Goal: Task Accomplishment & Management: Complete application form

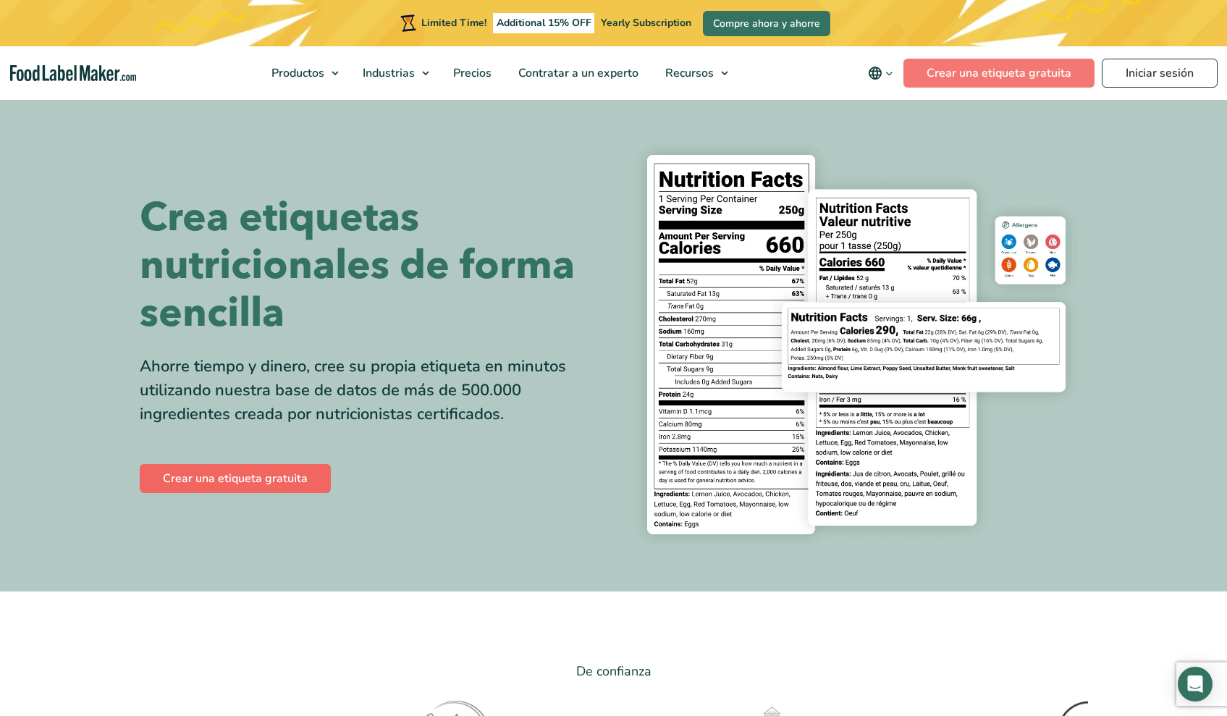
click at [250, 411] on link "Crear una etiqueta gratuita" at bounding box center [235, 478] width 191 height 29
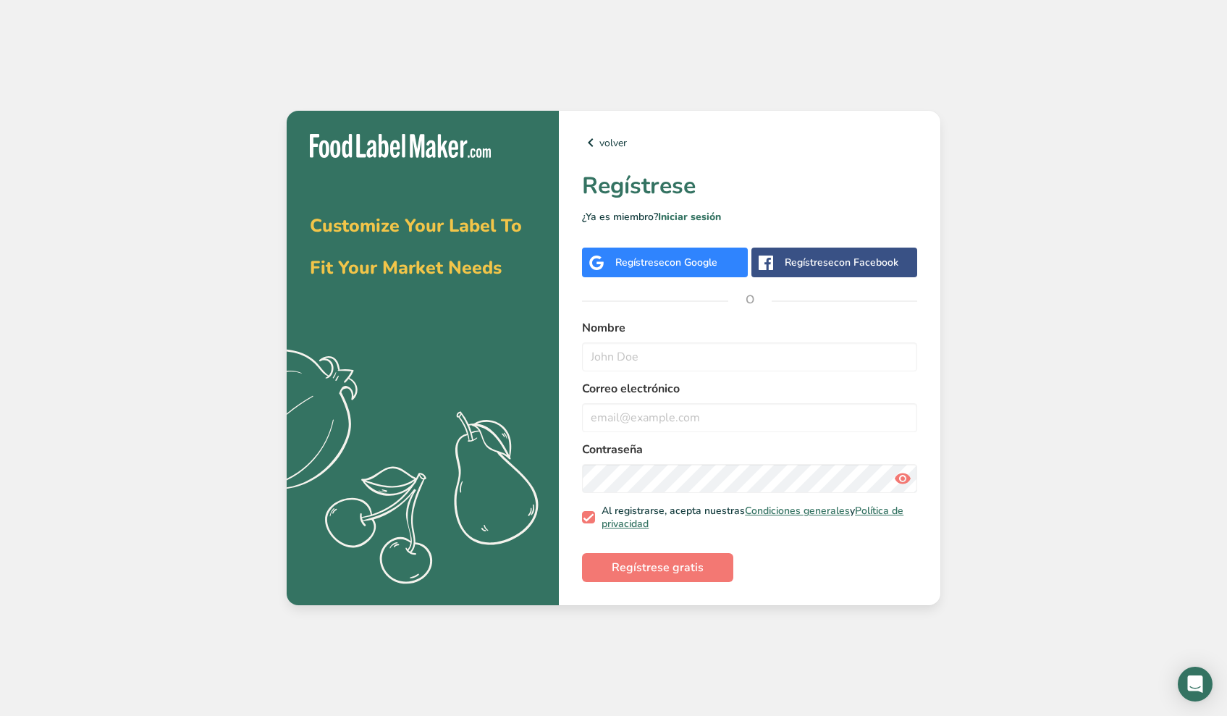
click at [680, 264] on span "con Google" at bounding box center [691, 263] width 53 height 14
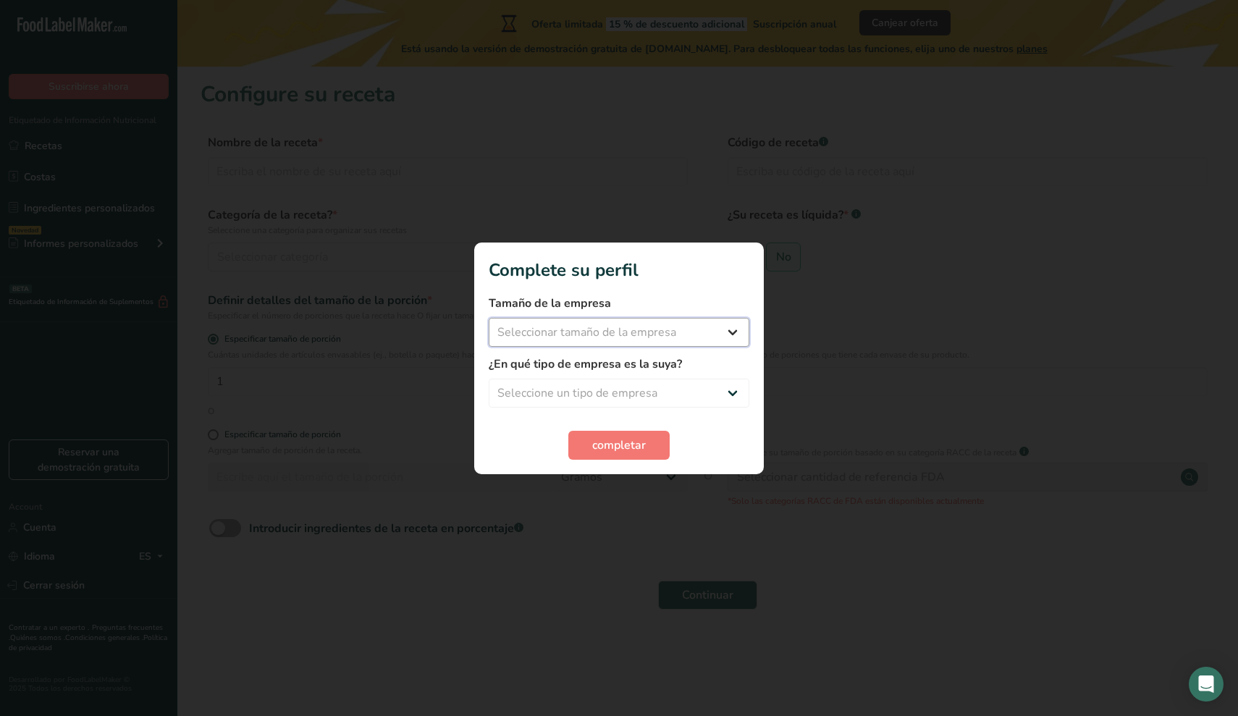
select select "1"
click at [575, 387] on select "Seleccione un tipo de empresa Fabricante de alimentos envasados Restaurante y c…" at bounding box center [619, 393] width 261 height 29
select select "5"
click at [615, 444] on span "completar" at bounding box center [619, 445] width 54 height 17
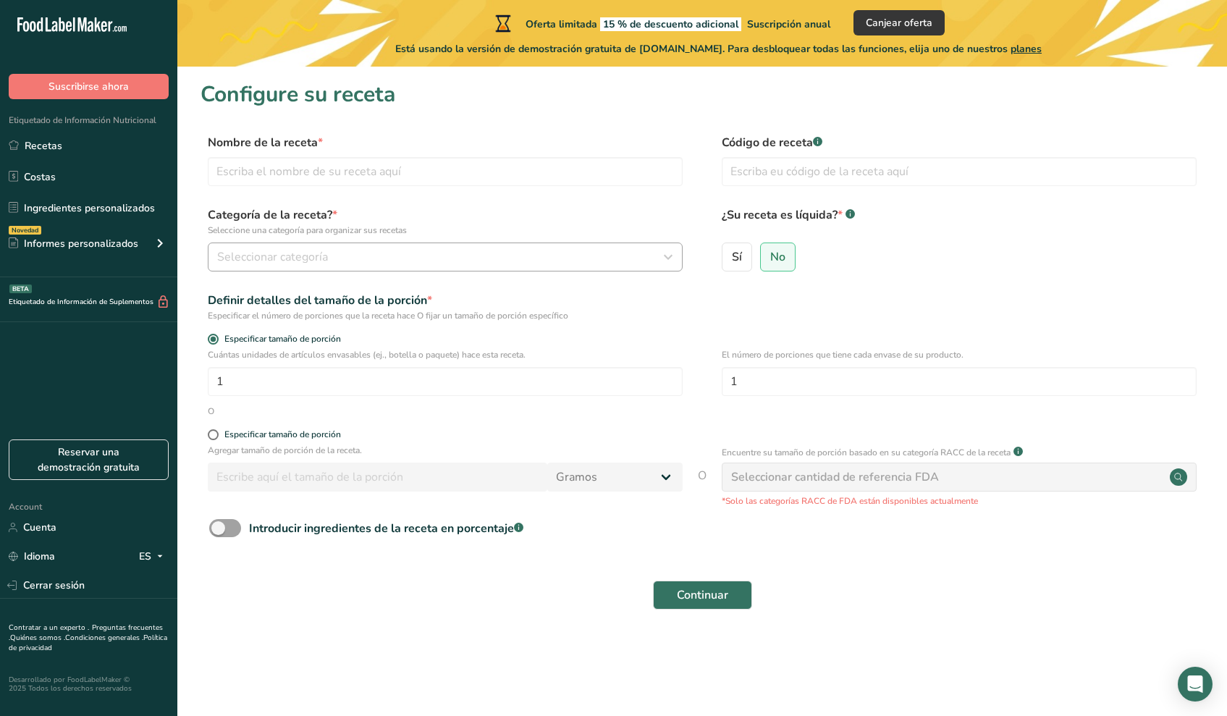
click at [329, 255] on div "Seleccionar categoría" at bounding box center [440, 256] width 447 height 17
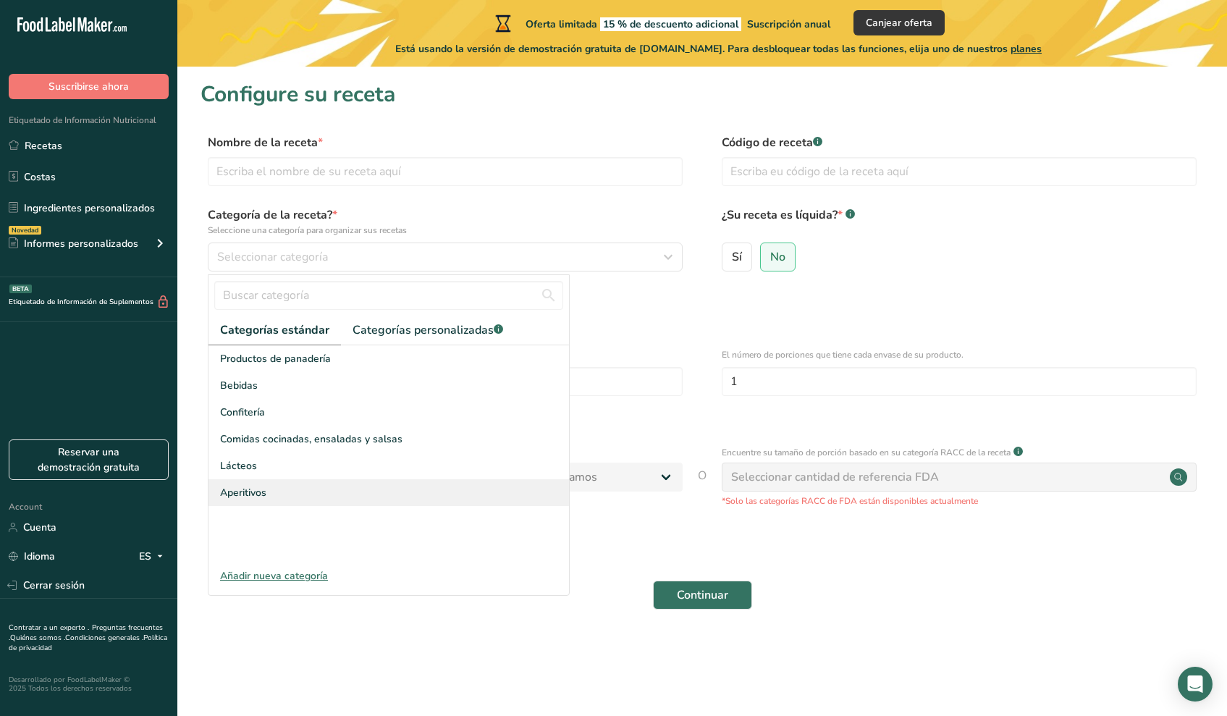
click at [248, 495] on span "Aperitivos" at bounding box center [243, 492] width 46 height 15
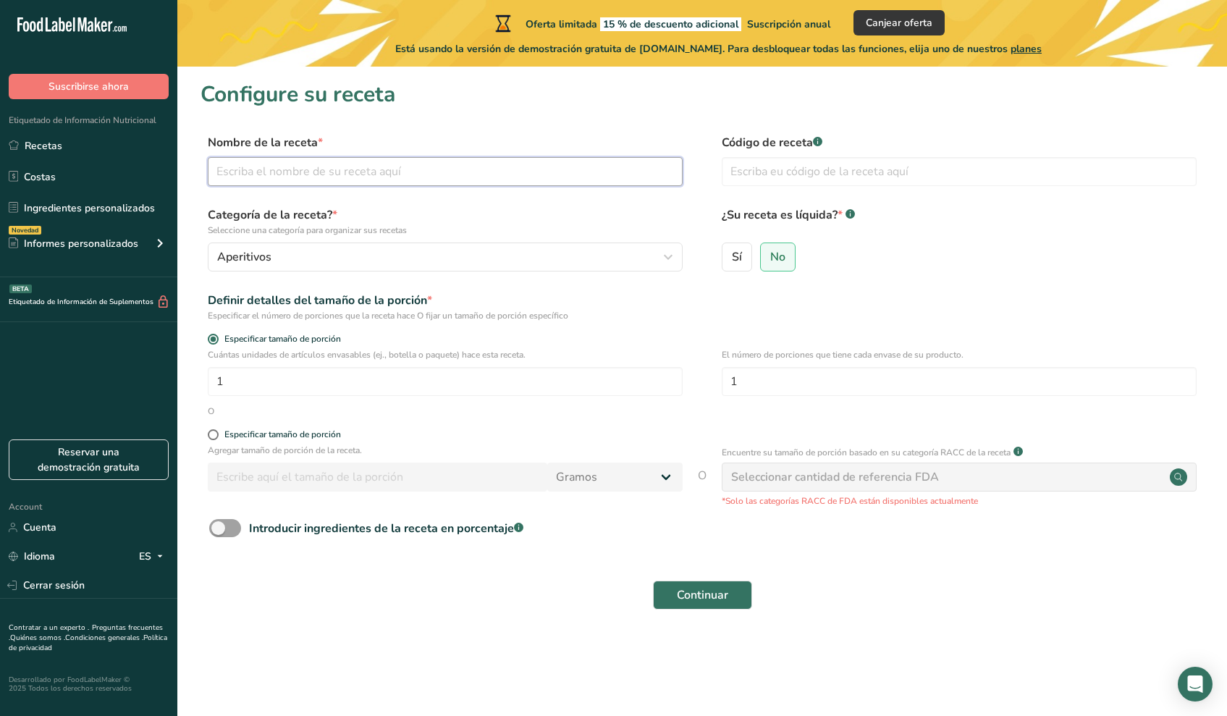
click at [293, 174] on input "text" at bounding box center [445, 171] width 475 height 29
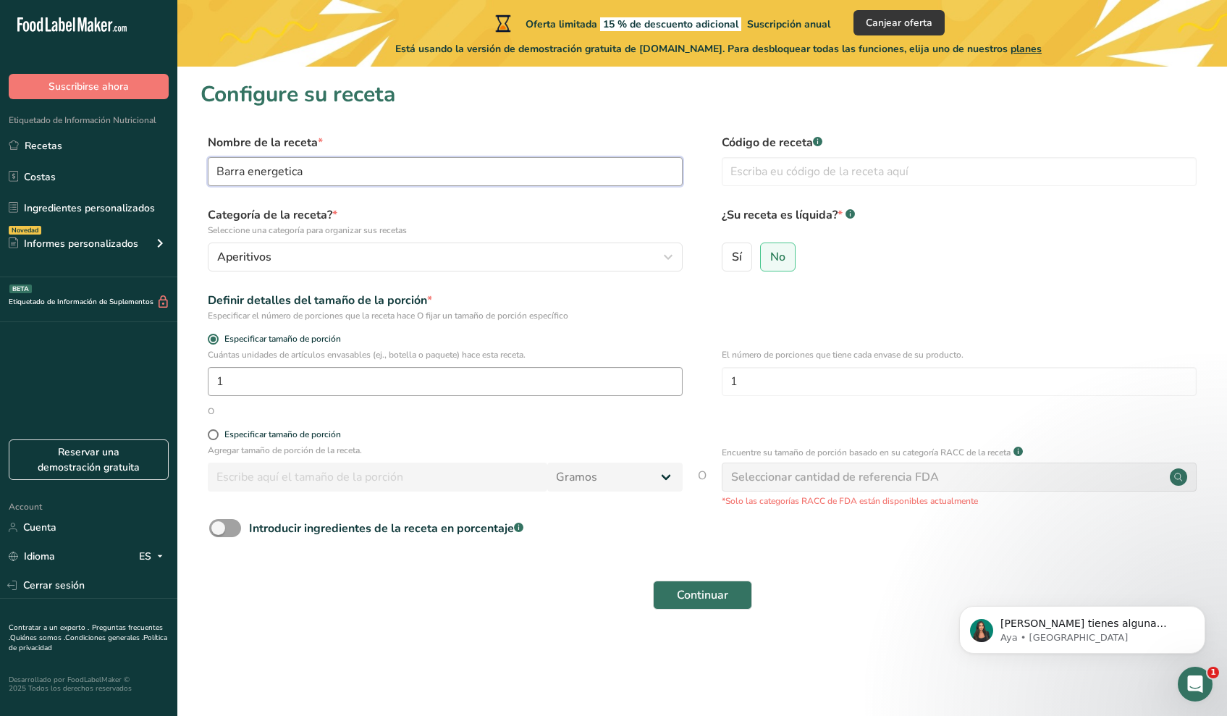
type input "Barra energetica"
click at [276, 383] on input "1" at bounding box center [445, 381] width 475 height 29
click at [208, 439] on label "Especificar tamaño de porción" at bounding box center [445, 434] width 475 height 11
click at [208, 439] on input "Especificar tamaño de porción" at bounding box center [212, 434] width 9 height 9
radio input "true"
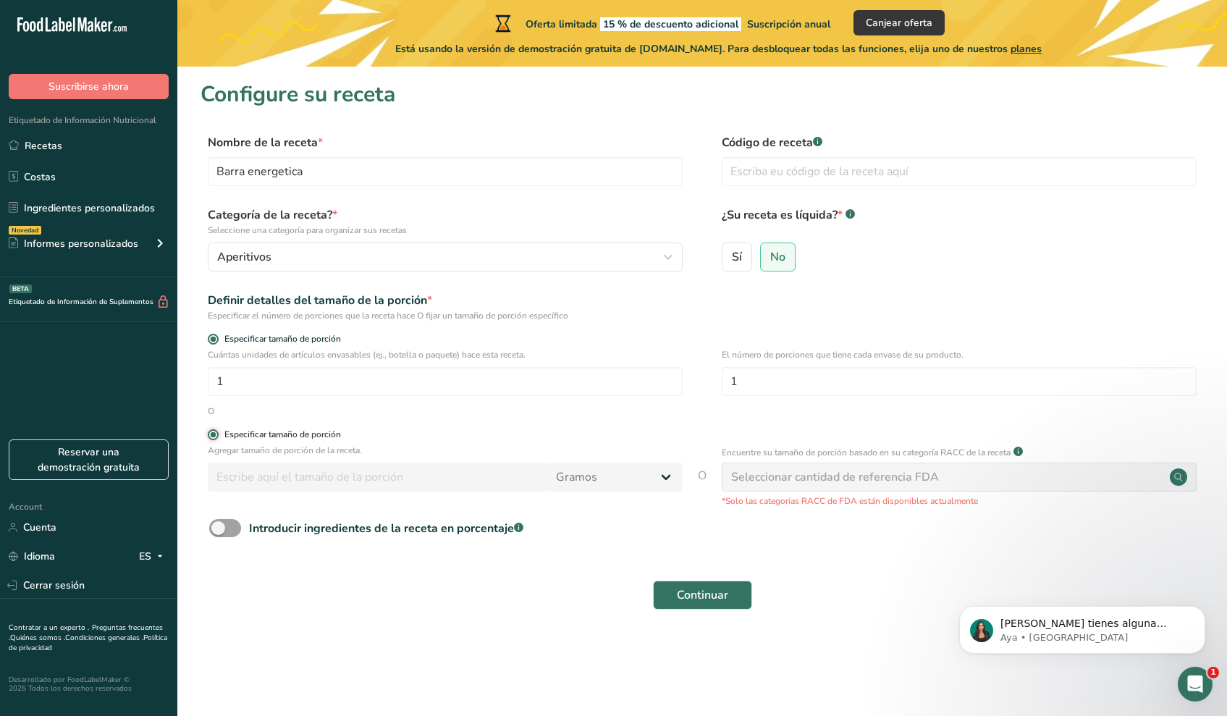
radio input "false"
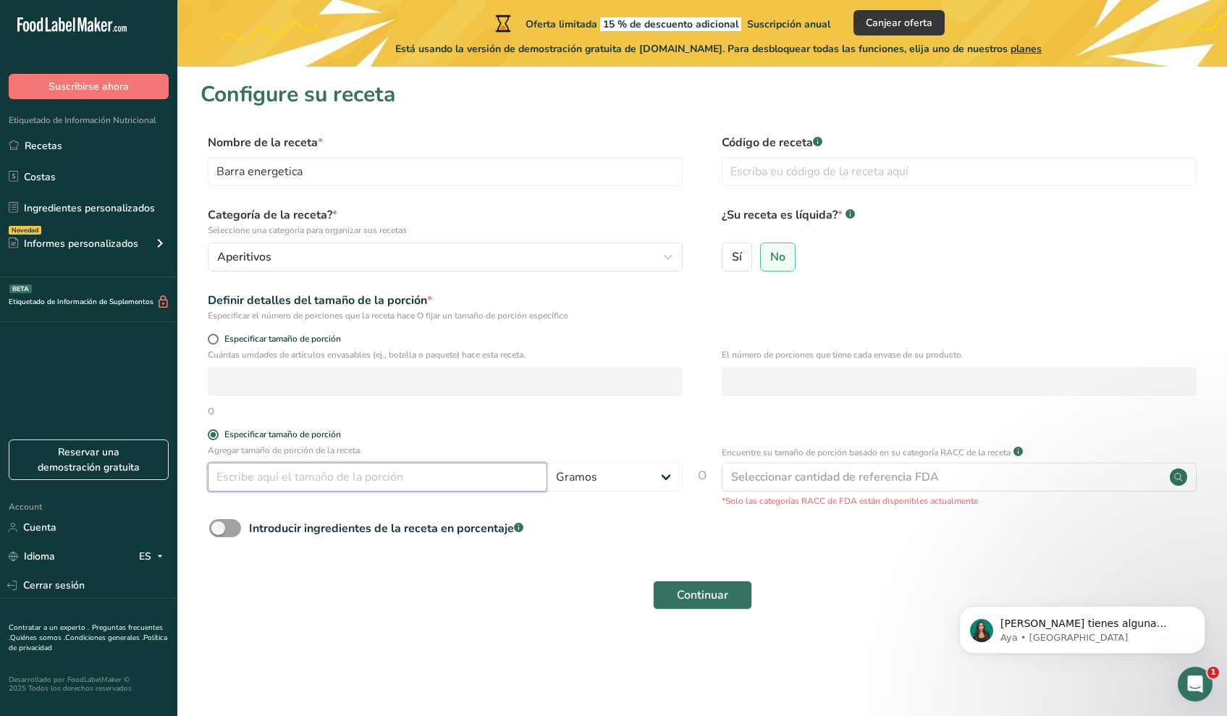
click at [257, 475] on input "number" at bounding box center [378, 477] width 340 height 29
click at [806, 174] on input "text" at bounding box center [959, 171] width 475 height 29
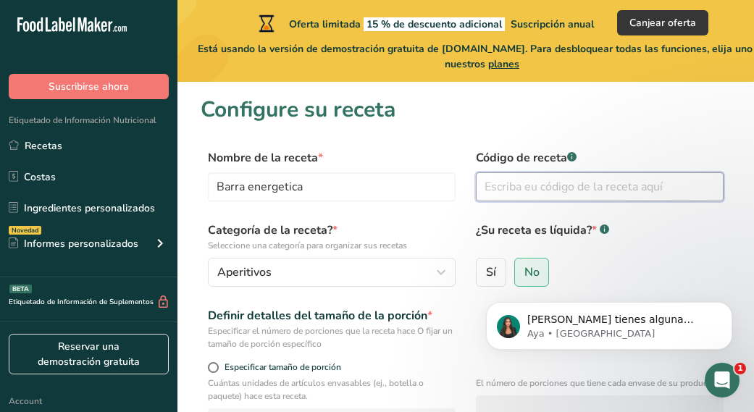
click at [610, 193] on input "text" at bounding box center [600, 186] width 248 height 29
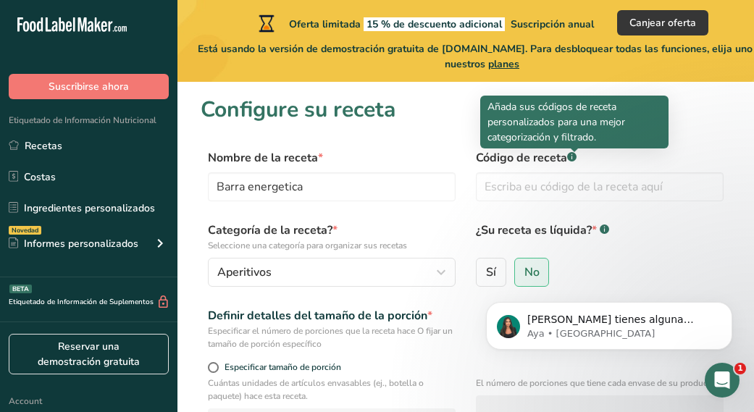
click at [573, 156] on rect at bounding box center [571, 156] width 9 height 9
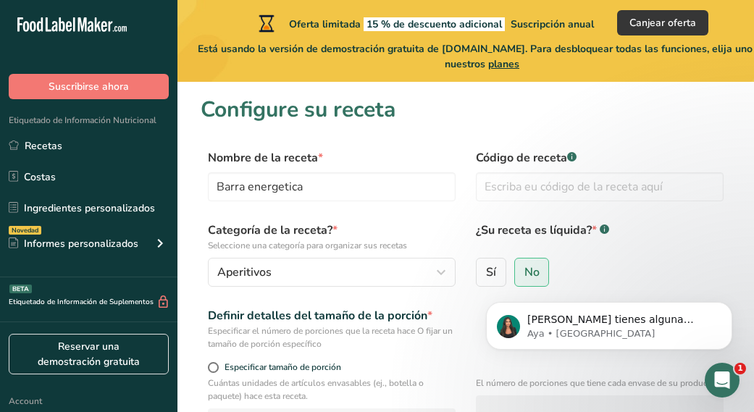
click at [573, 156] on rect at bounding box center [571, 156] width 9 height 9
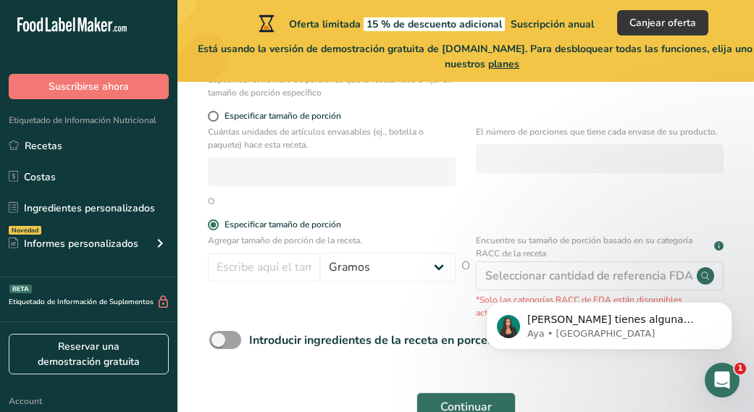
scroll to position [338, 0]
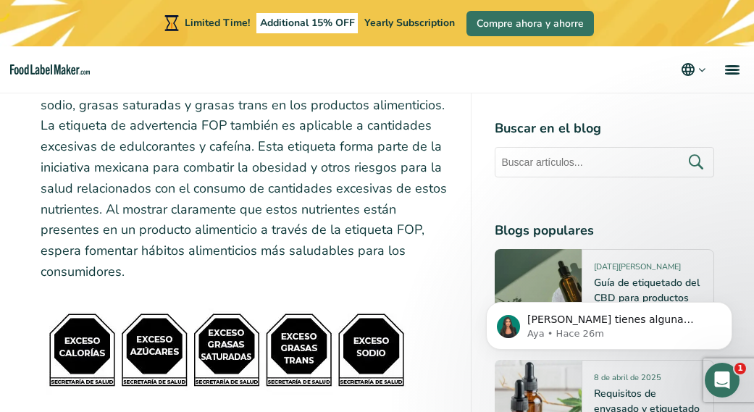
scroll to position [6356, 0]
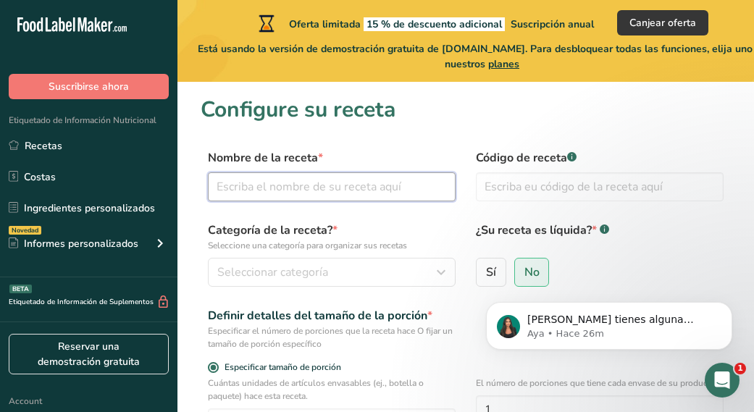
click at [378, 198] on input "text" at bounding box center [332, 186] width 248 height 29
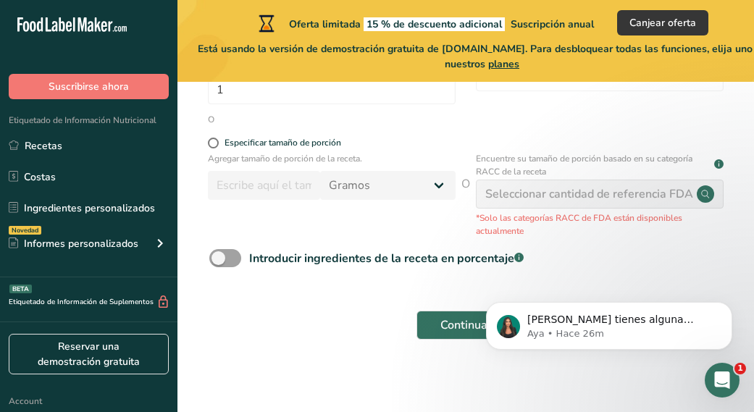
scroll to position [338, 0]
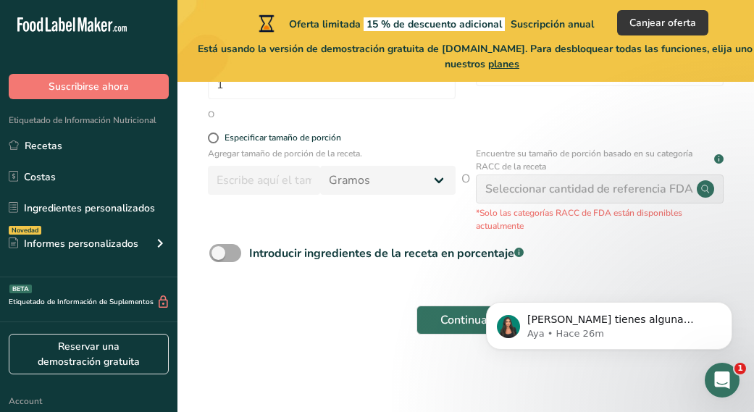
click at [219, 250] on span at bounding box center [225, 253] width 32 height 18
click at [219, 250] on input "Introducir ingredientes de la receta en porcentaje .a-a{fill:#347362;}.b-a{fill…" at bounding box center [213, 252] width 9 height 9
checkbox input "true"
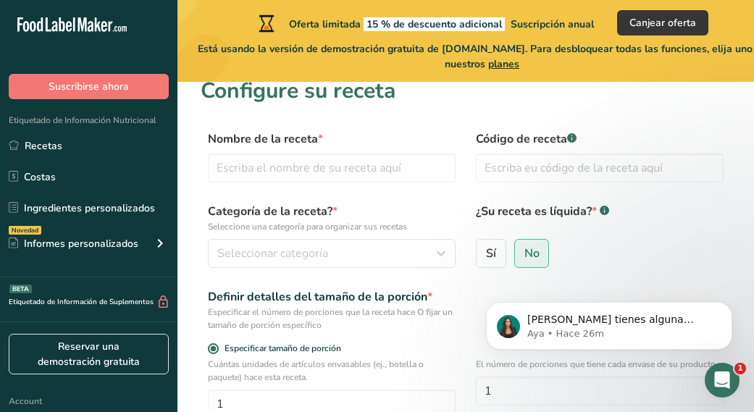
scroll to position [0, 0]
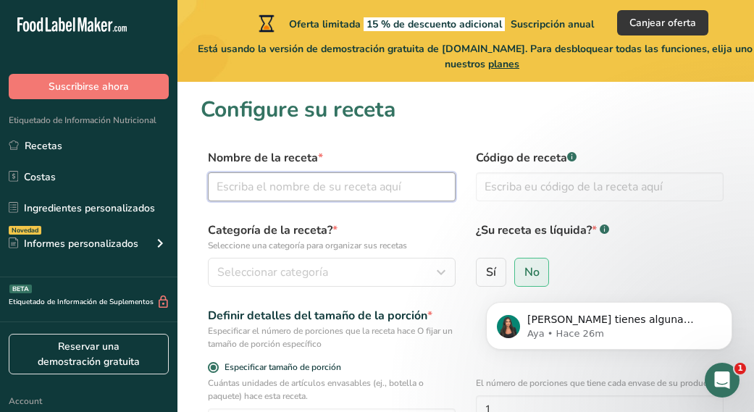
click at [277, 185] on input "text" at bounding box center [332, 186] width 248 height 29
click at [319, 265] on span "Seleccionar categoría" at bounding box center [272, 272] width 111 height 17
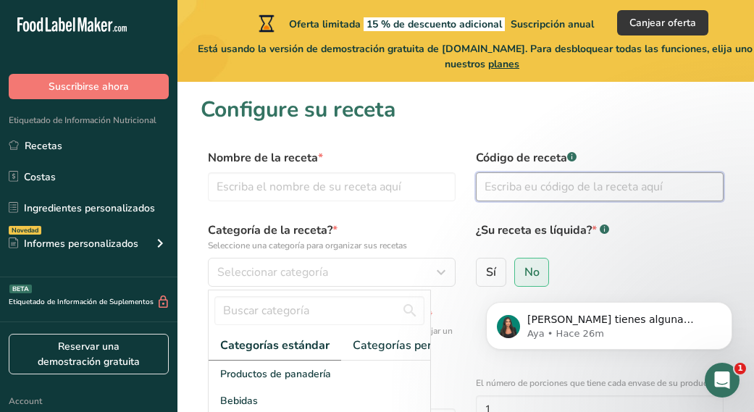
click at [526, 190] on input "text" at bounding box center [600, 186] width 248 height 29
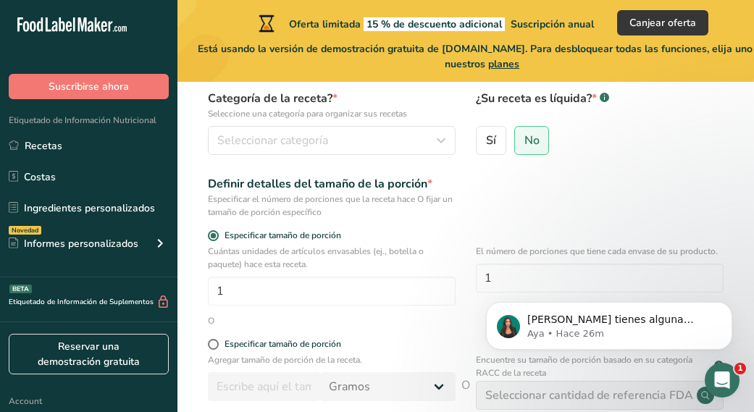
scroll to position [140, 0]
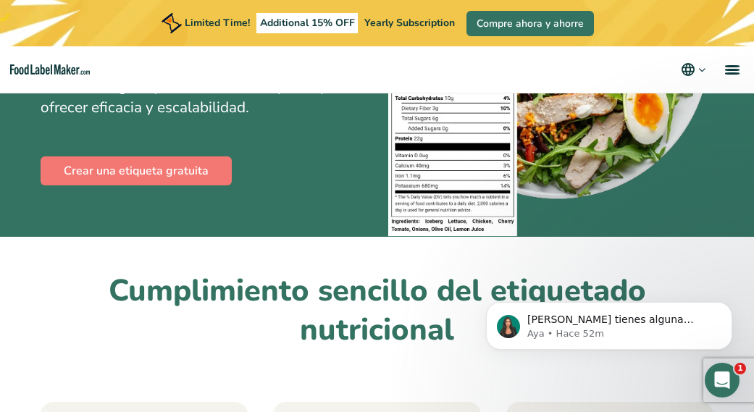
scroll to position [170, 0]
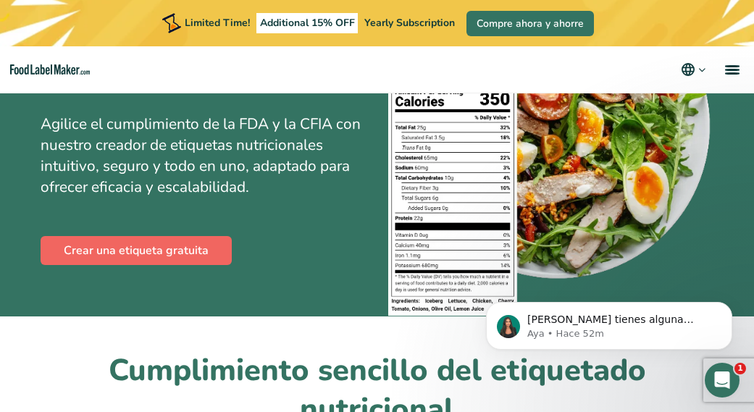
click at [174, 253] on link "Crear una etiqueta gratuita" at bounding box center [136, 250] width 191 height 29
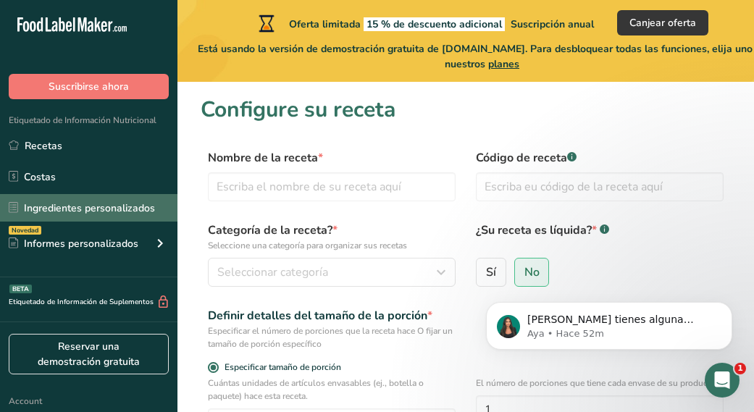
click at [77, 211] on link "Ingredientes personalizados" at bounding box center [88, 208] width 177 height 28
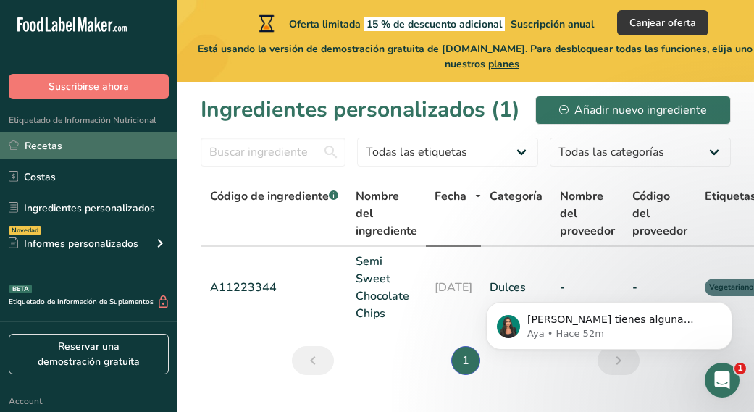
click at [55, 153] on link "Recetas" at bounding box center [88, 146] width 177 height 28
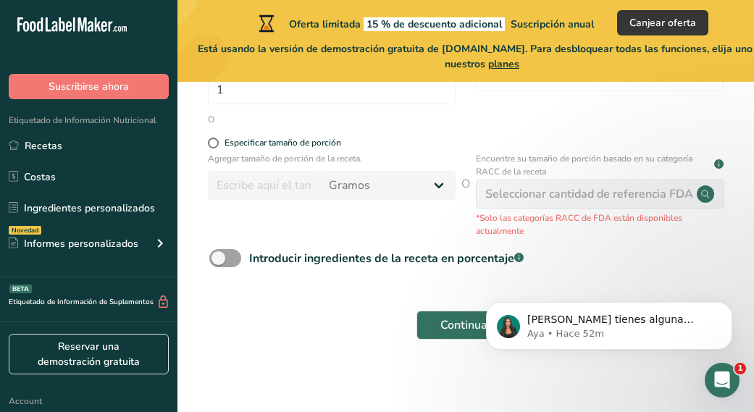
scroll to position [334, 0]
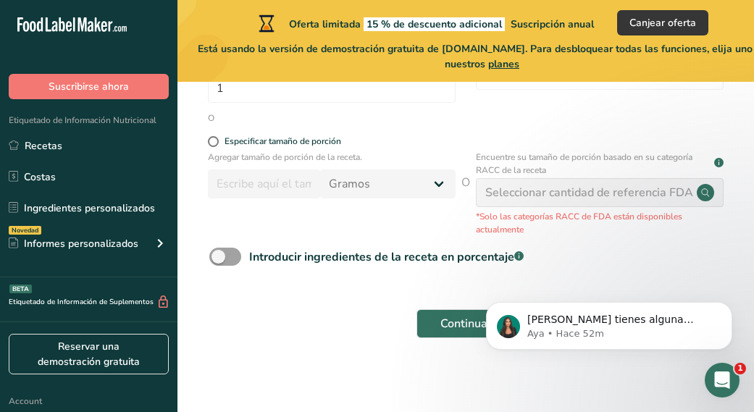
click at [650, 184] on div "Seleccionar cantidad de referencia FDA" at bounding box center [589, 192] width 208 height 17
click at [567, 198] on div "Seleccionar cantidad de referencia FDA" at bounding box center [589, 192] width 208 height 17
